Goal: Find specific page/section: Find specific page/section

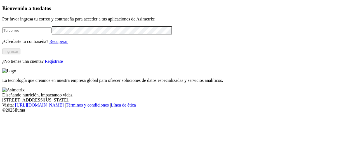
type input "[PERSON_NAME][EMAIL_ADDRESS][PERSON_NAME][DOMAIN_NAME]"
click at [20, 54] on button "Ingresar" at bounding box center [11, 51] width 18 height 6
